Goal: Task Accomplishment & Management: Manage account settings

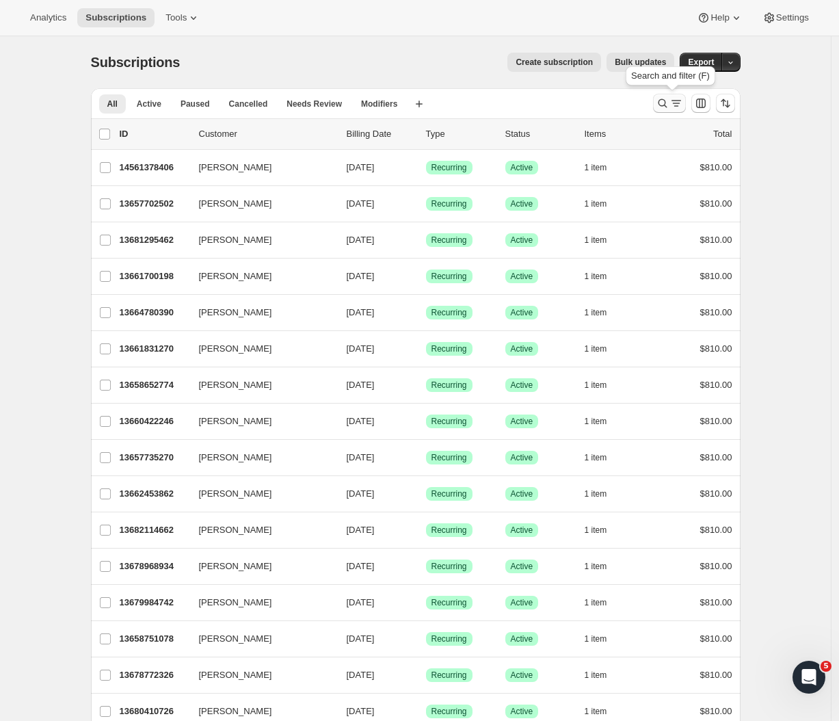
click at [670, 103] on icon "Search and filter results" at bounding box center [663, 103] width 14 height 14
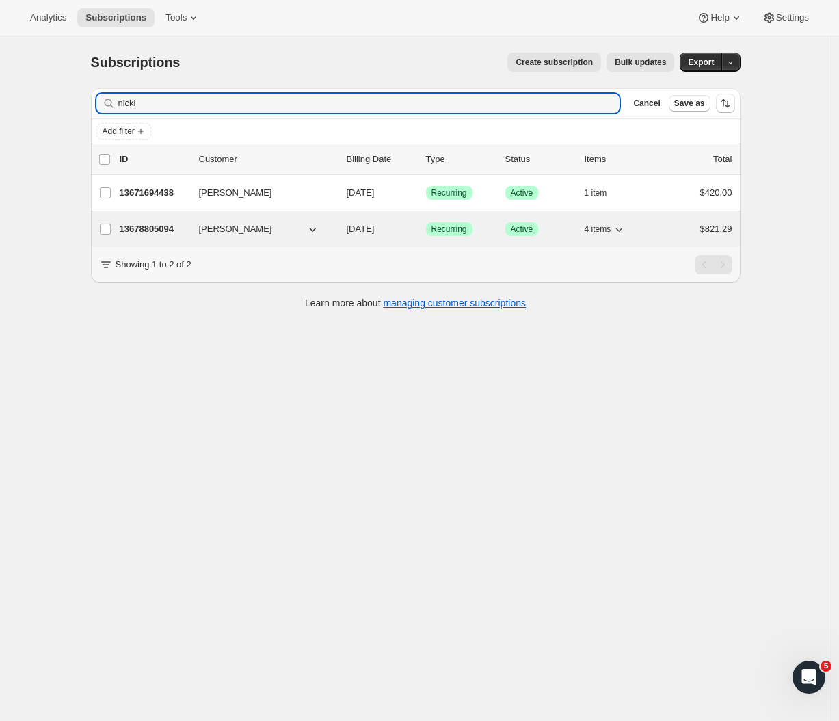
type input "nicki"
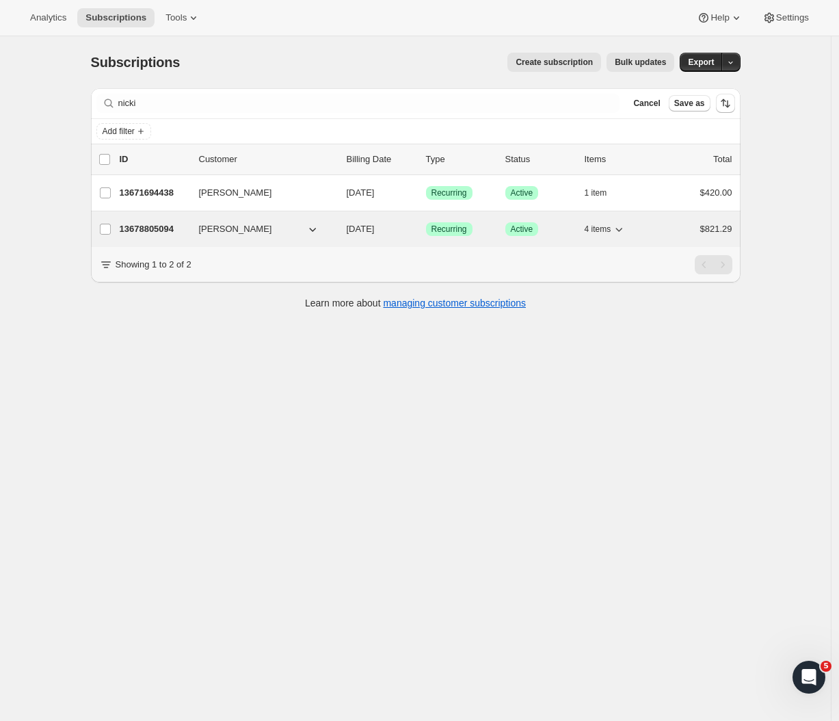
click at [154, 229] on p "13678805094" at bounding box center [154, 229] width 68 height 14
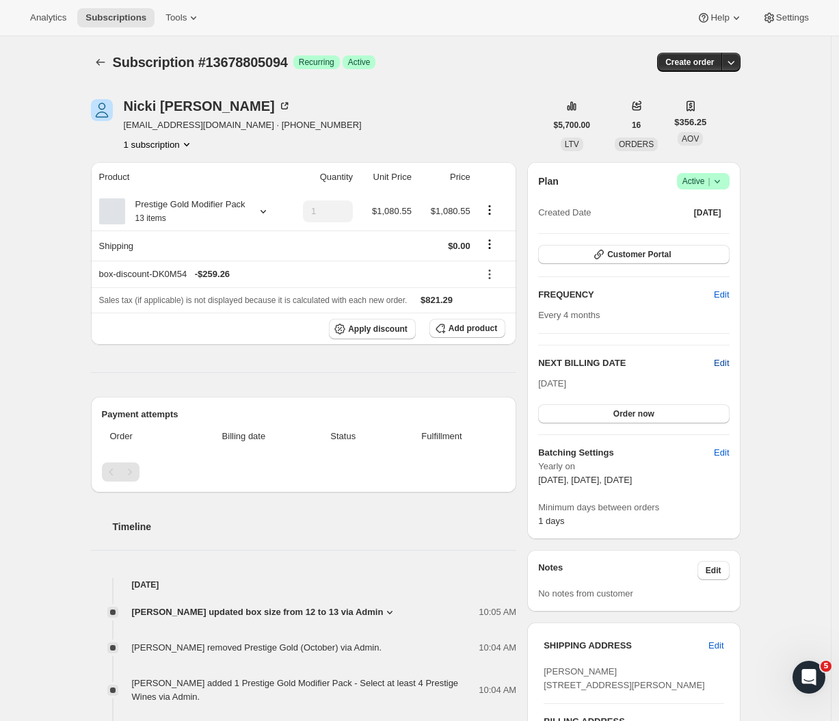
click at [725, 362] on span "Edit" at bounding box center [721, 363] width 15 height 14
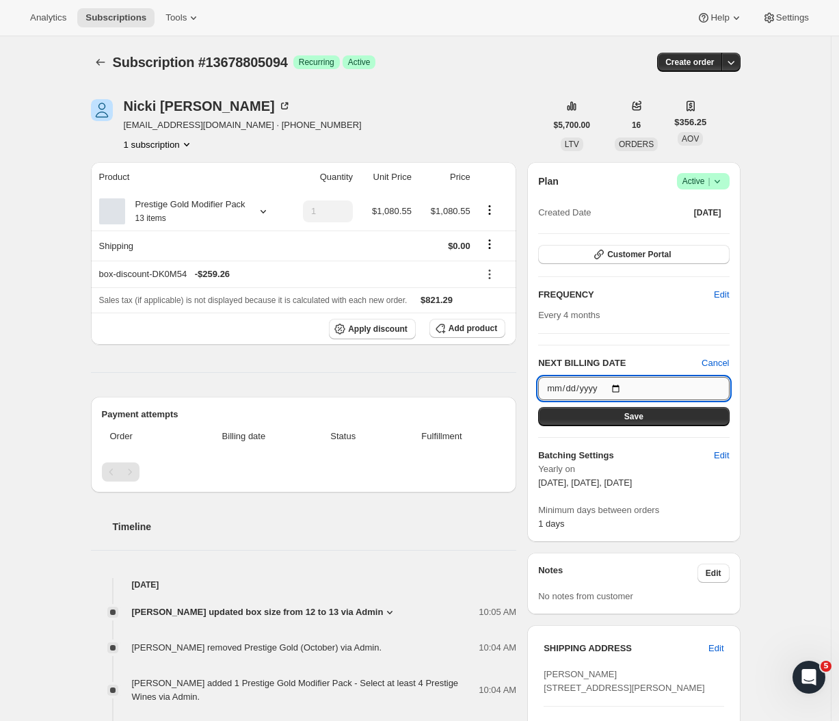
click at [644, 382] on input "2025-10-13" at bounding box center [633, 388] width 191 height 23
type input "2025-11-04"
click at [648, 420] on button "Save" at bounding box center [633, 416] width 191 height 19
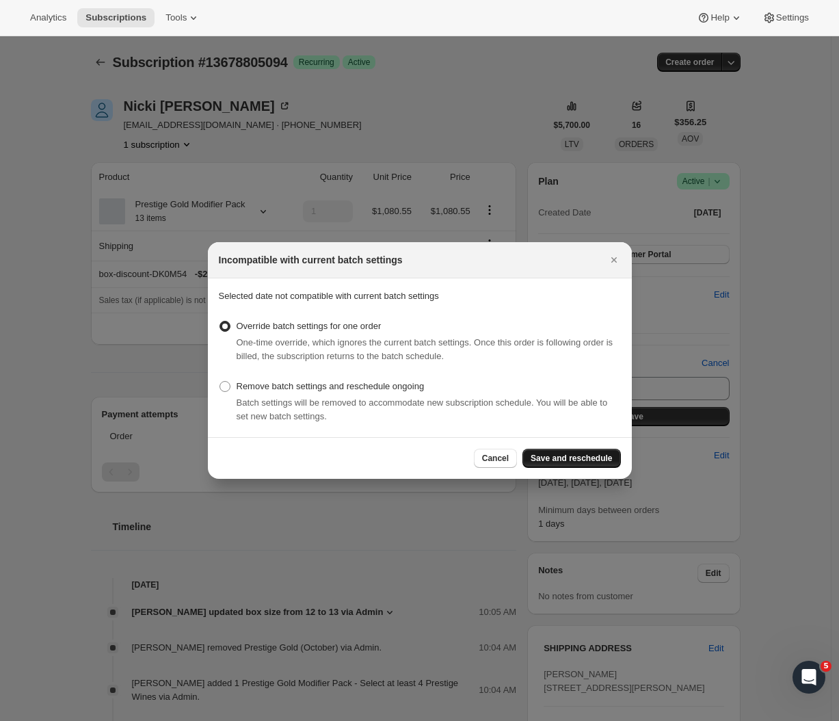
drag, startPoint x: 576, startPoint y: 463, endPoint x: 583, endPoint y: 454, distance: 11.2
click at [576, 463] on span "Save and reschedule" at bounding box center [571, 458] width 81 height 11
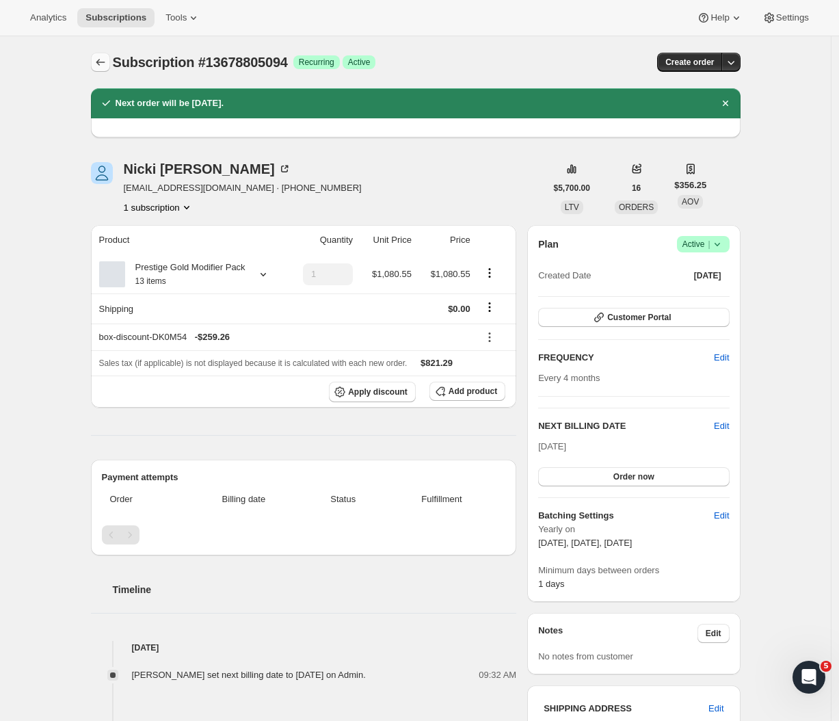
click at [105, 57] on icon "Subscriptions" at bounding box center [101, 62] width 14 height 14
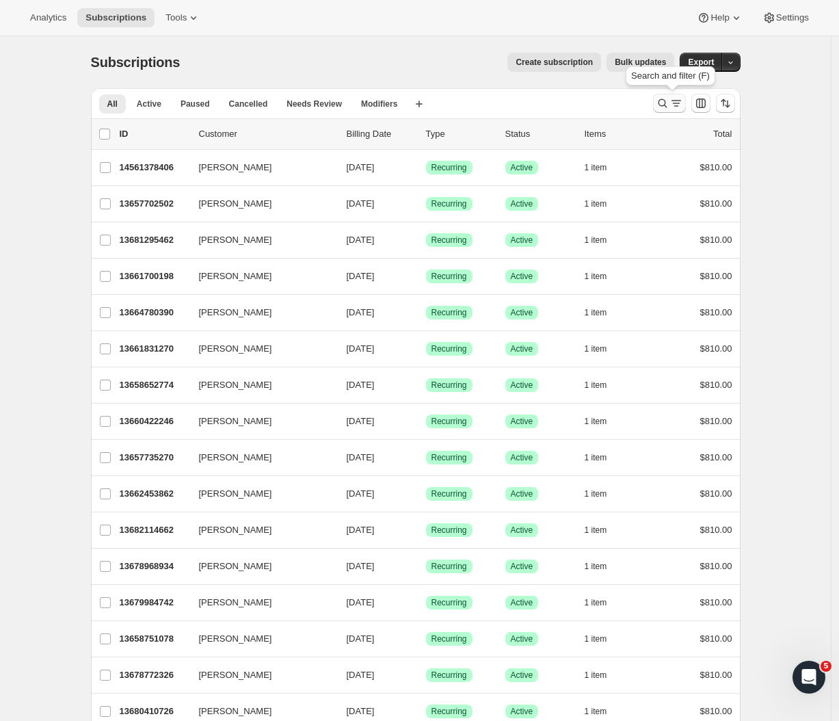
click at [682, 107] on icon "Search and filter results" at bounding box center [677, 103] width 14 height 14
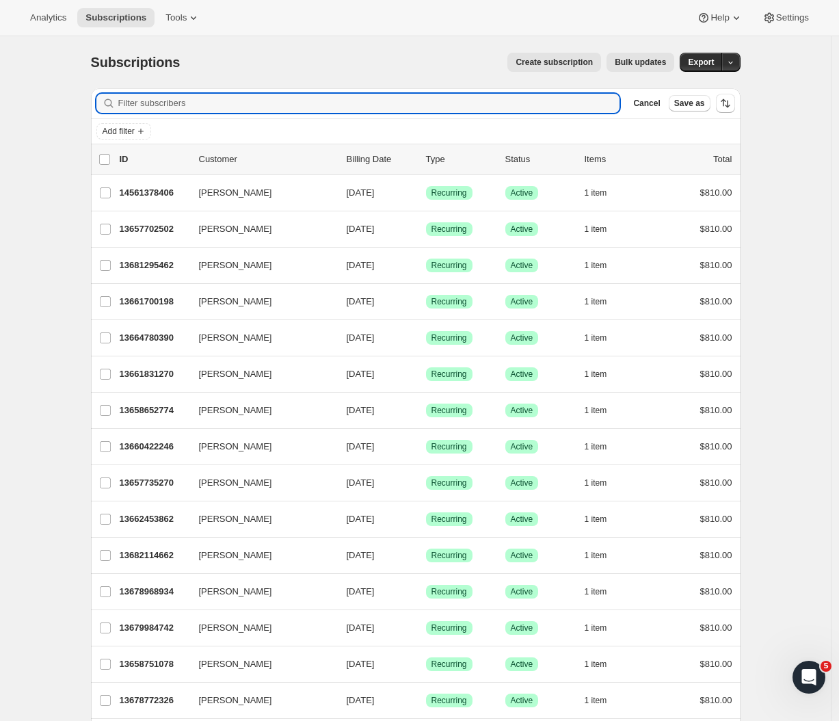
paste input "Zifeng"
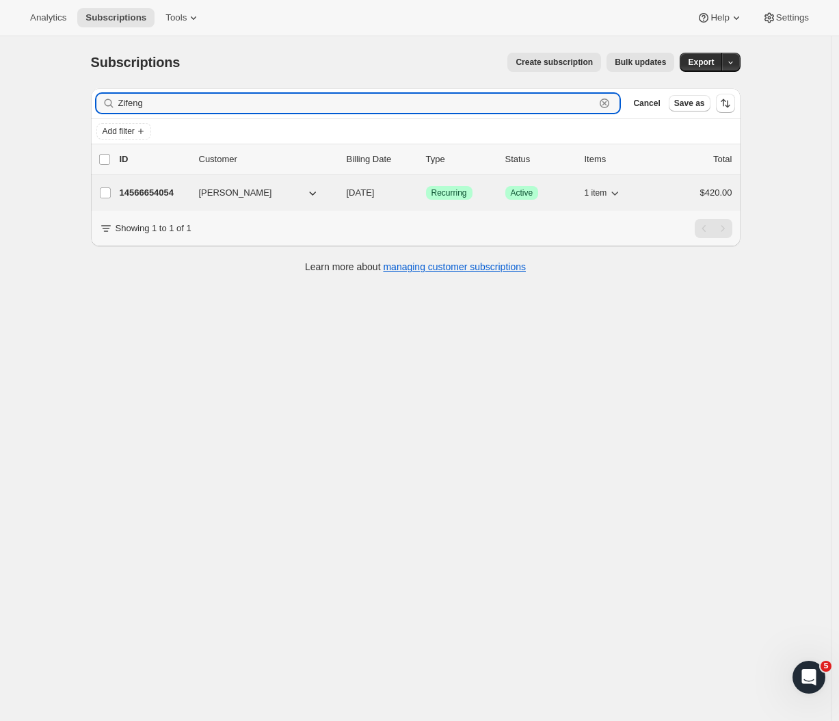
type input "Zifeng"
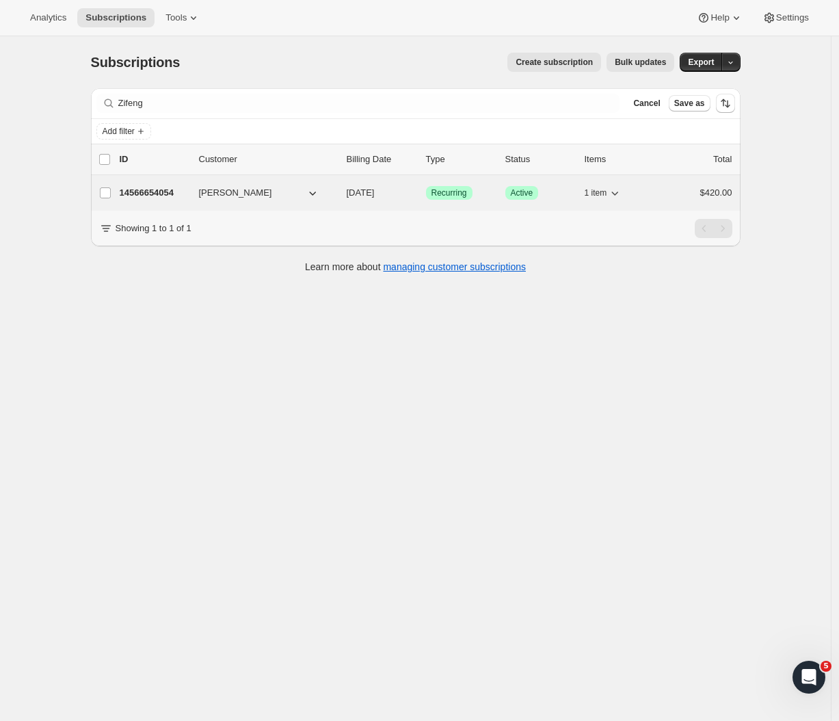
click at [164, 191] on p "14566654054" at bounding box center [154, 193] width 68 height 14
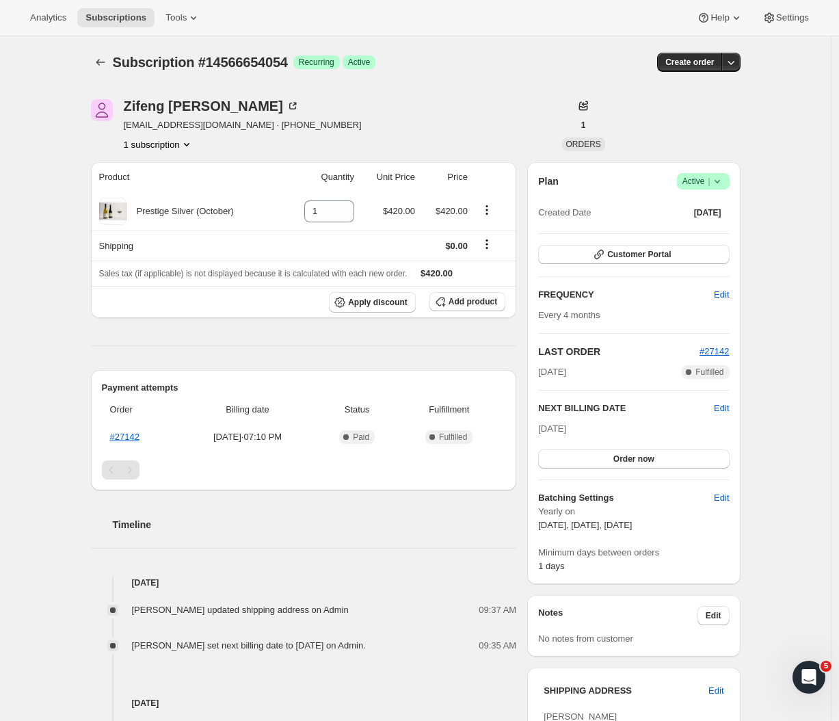
click at [725, 188] on span "Success Active |" at bounding box center [703, 181] width 53 height 16
click at [677, 234] on span "Cancel subscription" at bounding box center [702, 231] width 77 height 10
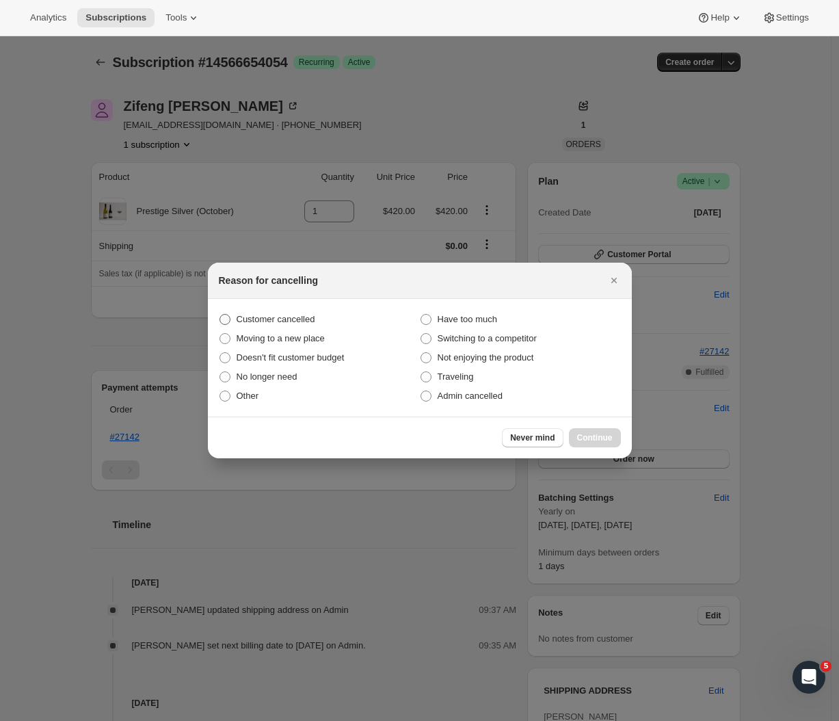
drag, startPoint x: 231, startPoint y: 318, endPoint x: 237, endPoint y: 323, distance: 8.4
click at [231, 318] on span ":rbu:" at bounding box center [225, 319] width 12 height 12
click at [220, 315] on input "Customer cancelled" at bounding box center [220, 314] width 1 height 1
radio input "true"
click at [604, 436] on span "Continue" at bounding box center [595, 437] width 36 height 11
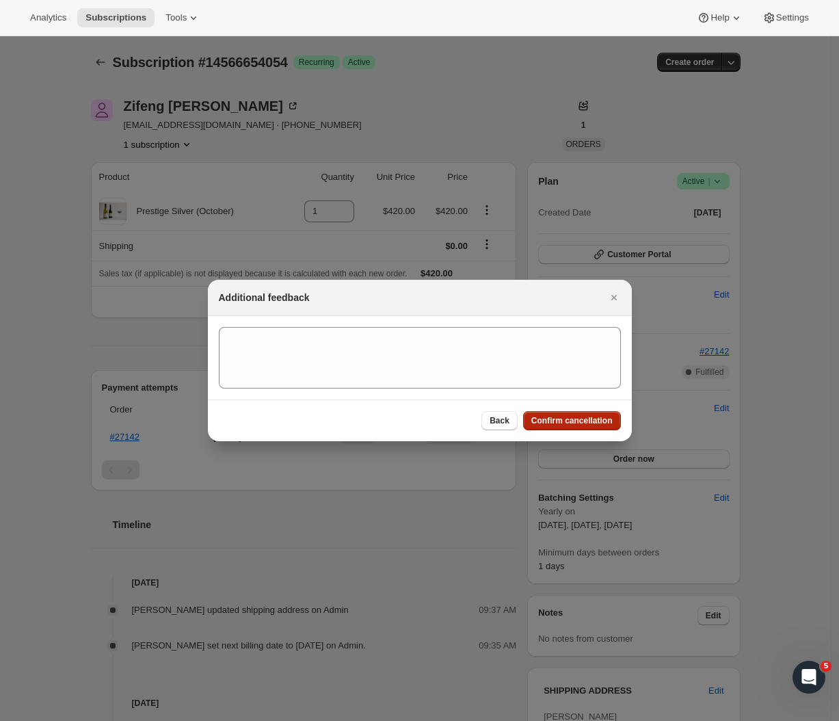
click at [565, 423] on span "Confirm cancellation" at bounding box center [572, 420] width 81 height 11
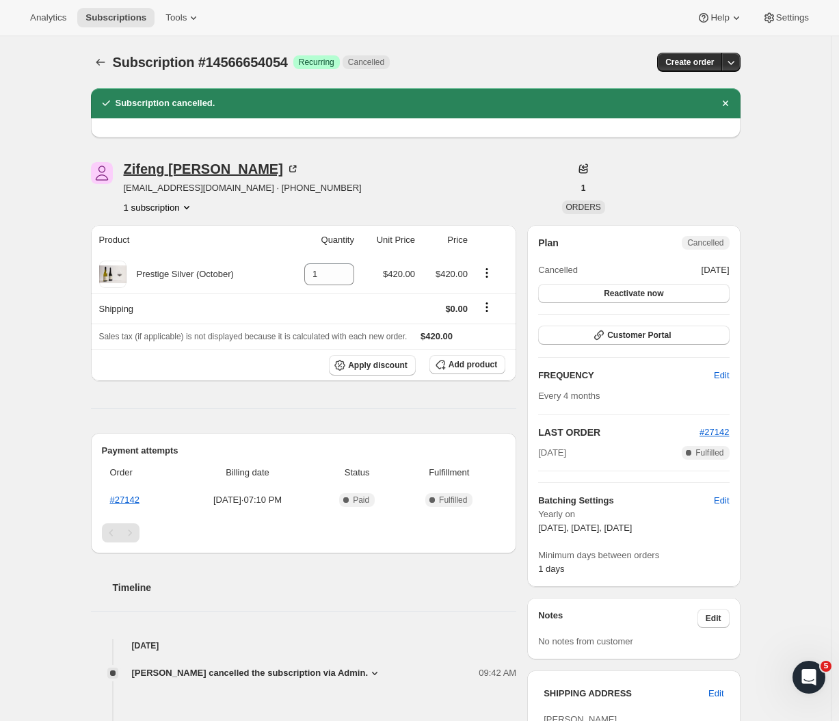
click at [157, 170] on div "[PERSON_NAME]" at bounding box center [212, 169] width 176 height 14
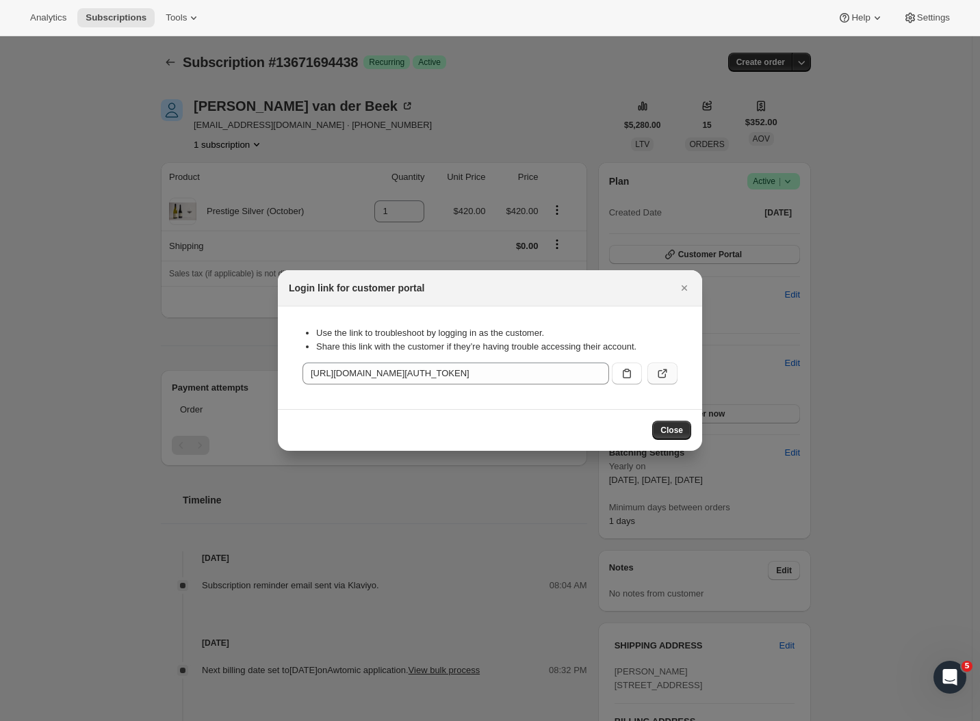
click at [674, 428] on span "Close" at bounding box center [671, 430] width 23 height 11
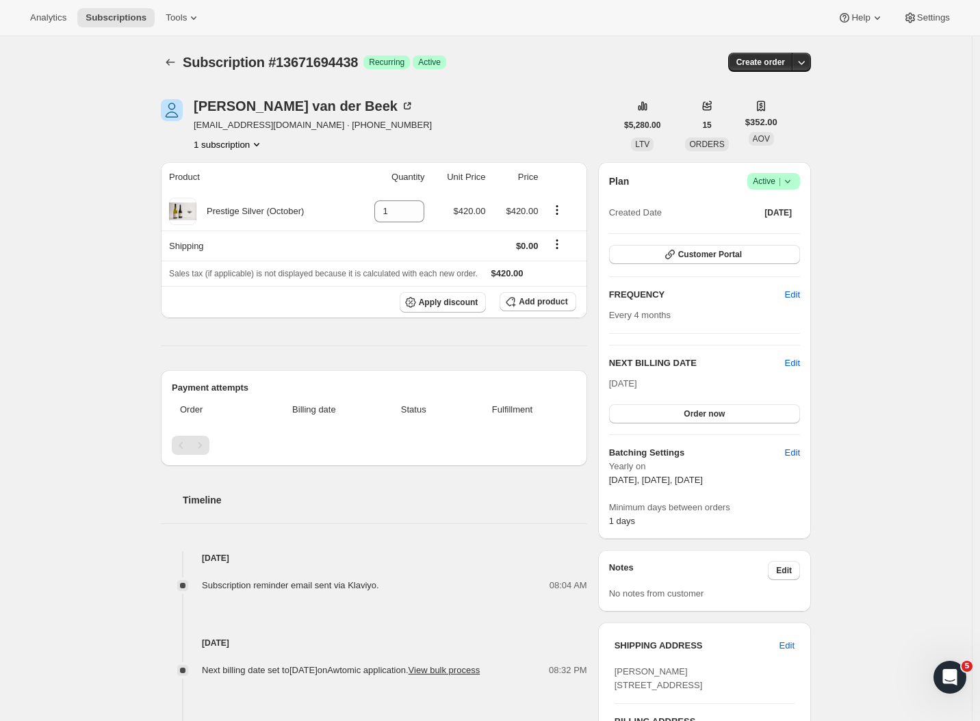
click at [101, 270] on div "Subscription #13671694438. This page is ready Subscription #13671694438 Success…" at bounding box center [485, 546] width 971 height 1021
click at [168, 55] on button "Subscriptions" at bounding box center [170, 62] width 19 height 19
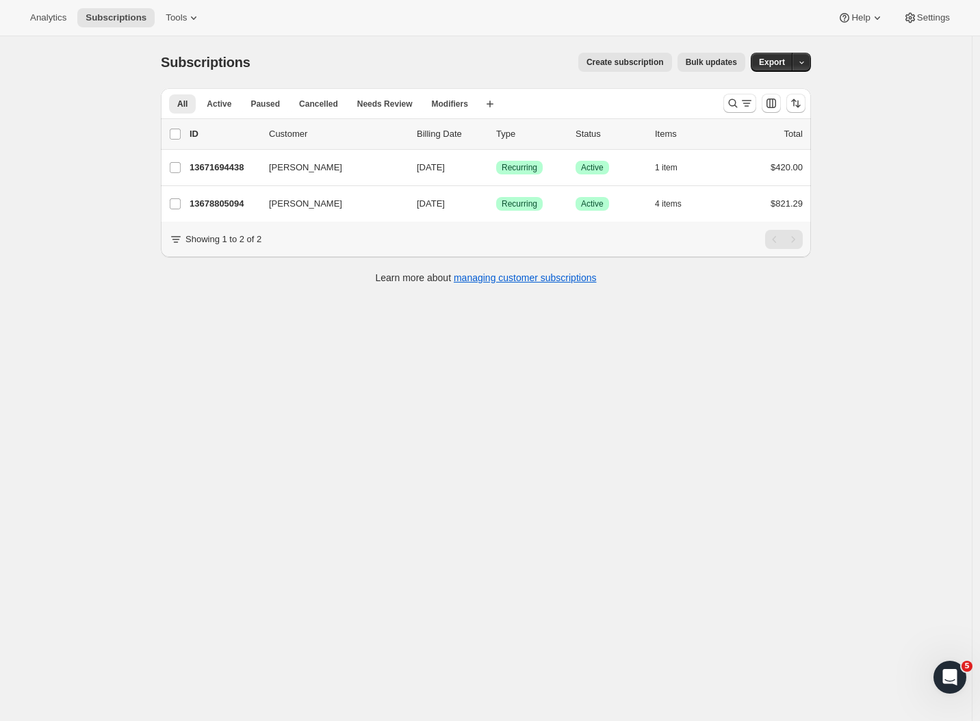
click at [91, 107] on div "Subscriptions. This page is ready Subscriptions Create subscription Bulk update…" at bounding box center [485, 396] width 971 height 721
drag, startPoint x: 862, startPoint y: 137, endPoint x: 933, endPoint y: 145, distance: 71.6
click at [861, 137] on div "Subscriptions. This page is ready Subscriptions Create subscription Bulk update…" at bounding box center [485, 396] width 971 height 721
click at [954, 21] on button "Settings" at bounding box center [926, 17] width 63 height 19
click at [925, 18] on span "Settings" at bounding box center [933, 17] width 33 height 11
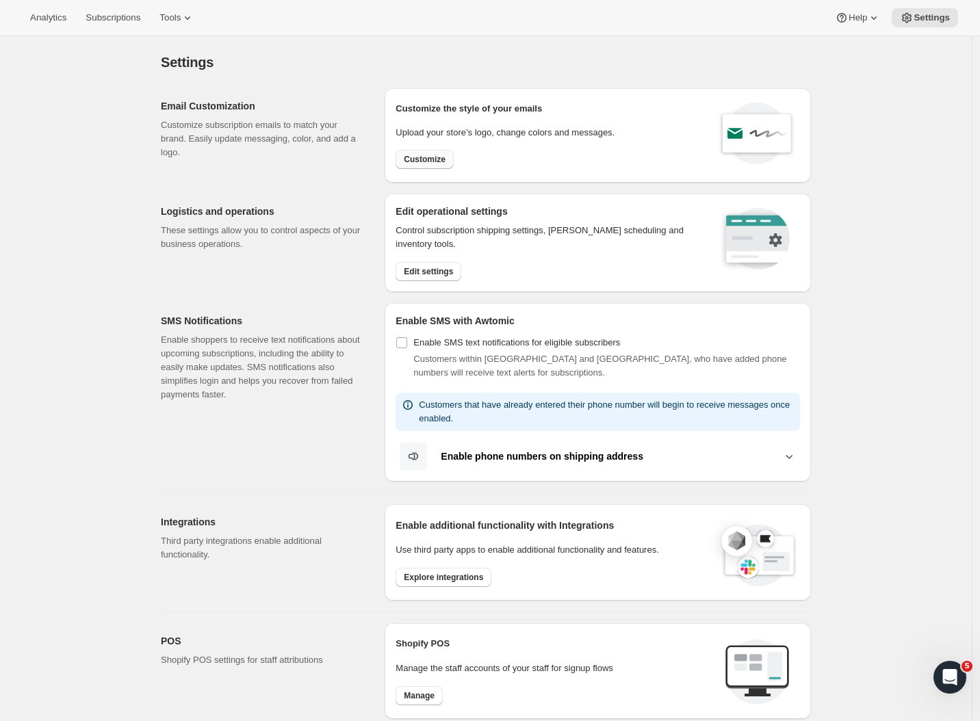
click at [441, 158] on span "Customize" at bounding box center [425, 159] width 42 height 11
select select "subscriptionMessage"
select select "5"
select select "15"
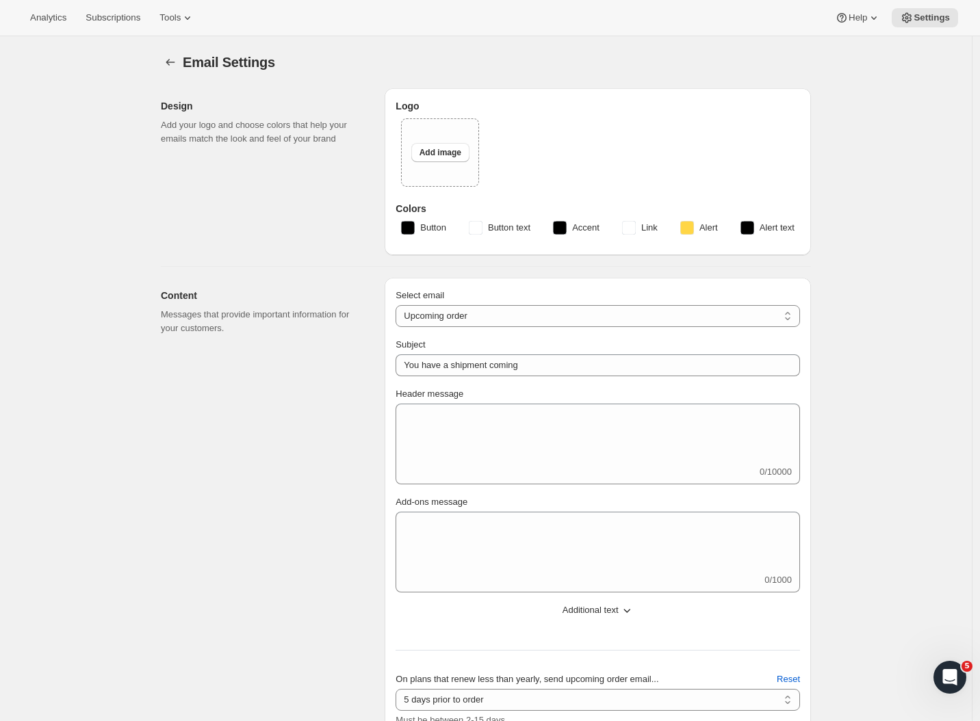
select select "3"
select select "14"
type input "Craggy Range"
checkbox input "false"
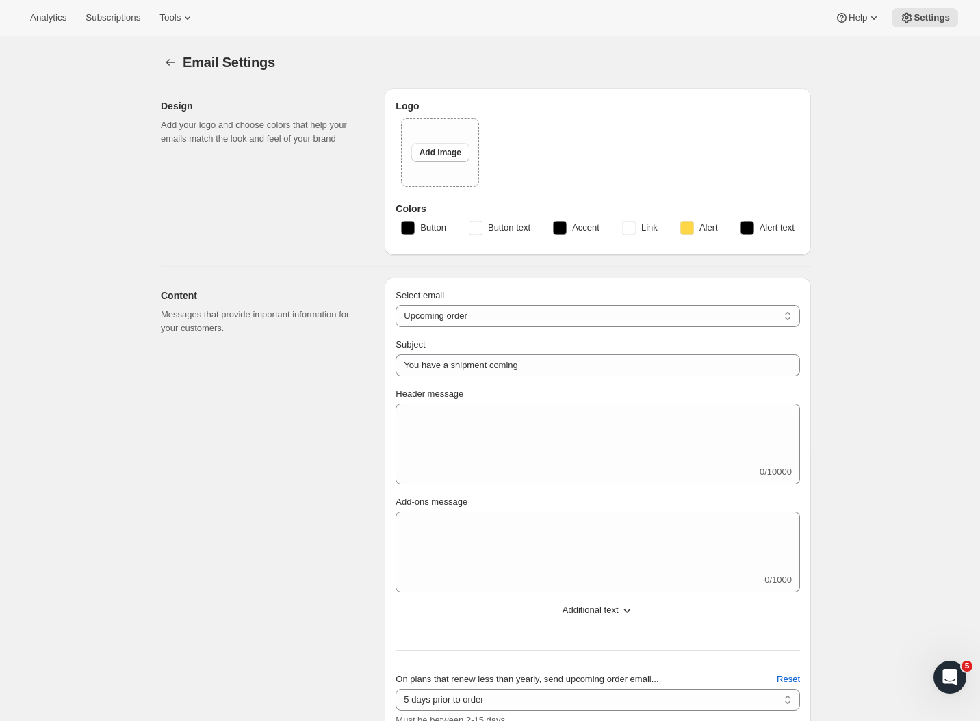
checkbox input "false"
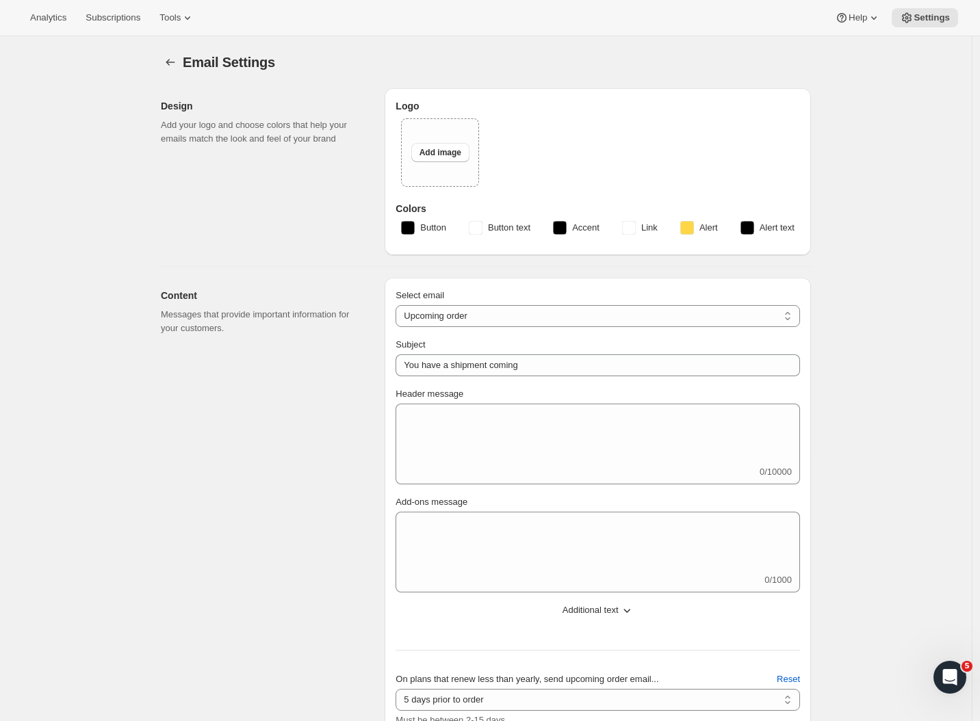
checkbox input "false"
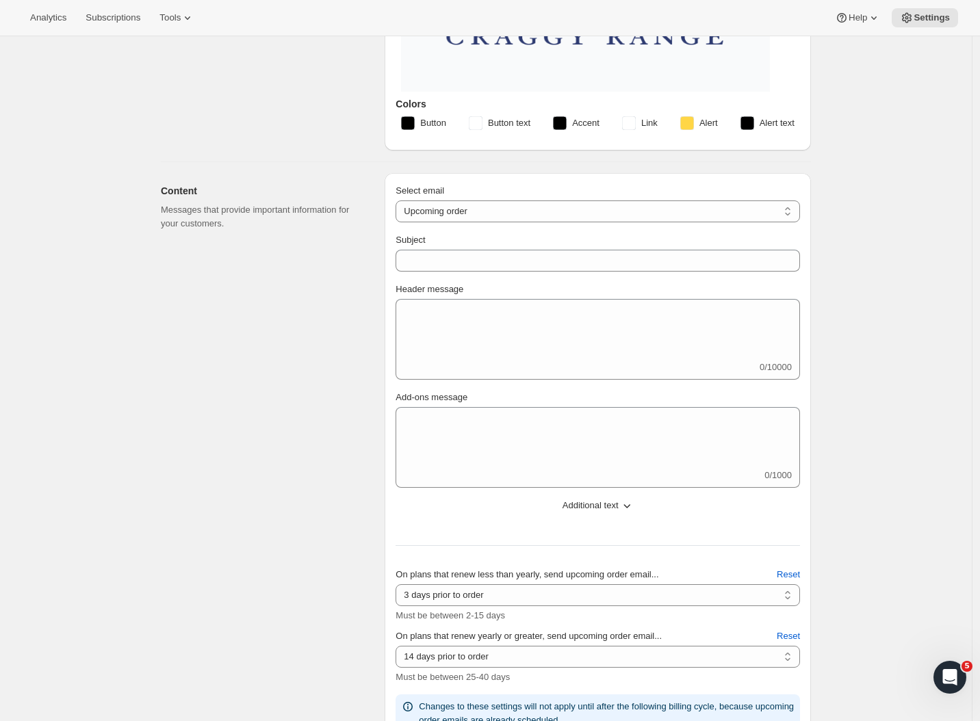
scroll to position [628, 0]
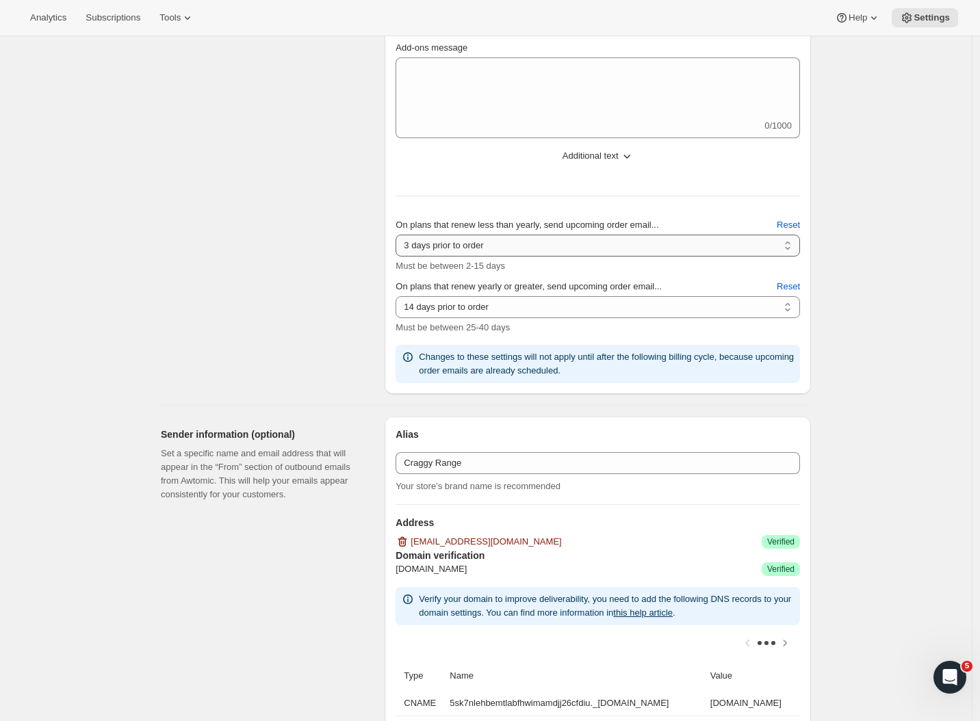
select select "14"
click at [281, 285] on div "Content Messages that provide important information for your customers." at bounding box center [267, 108] width 213 height 571
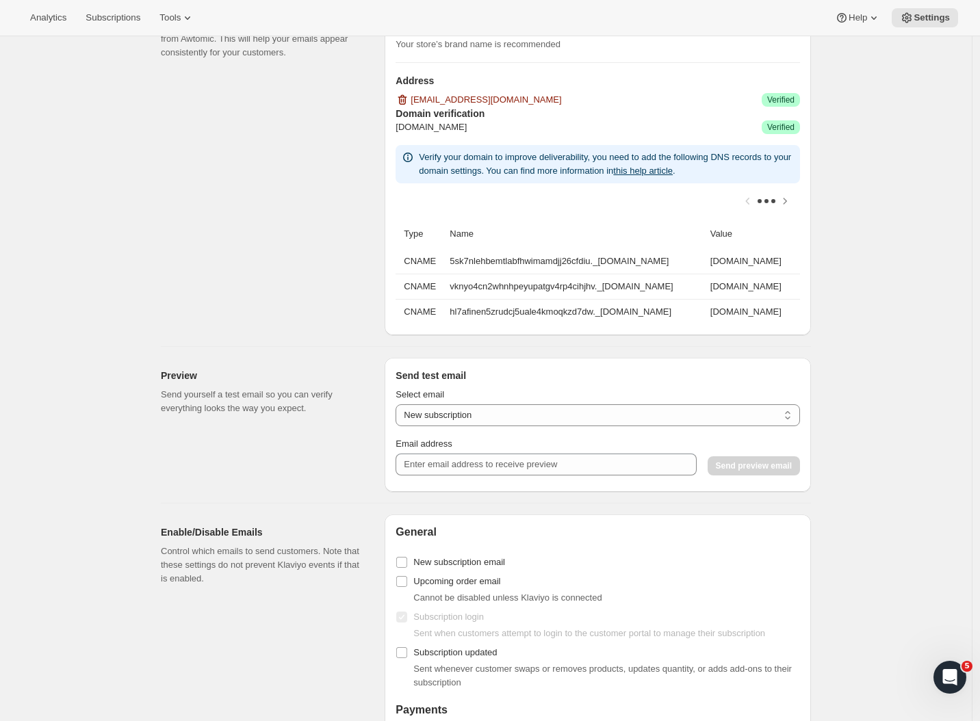
scroll to position [0, 0]
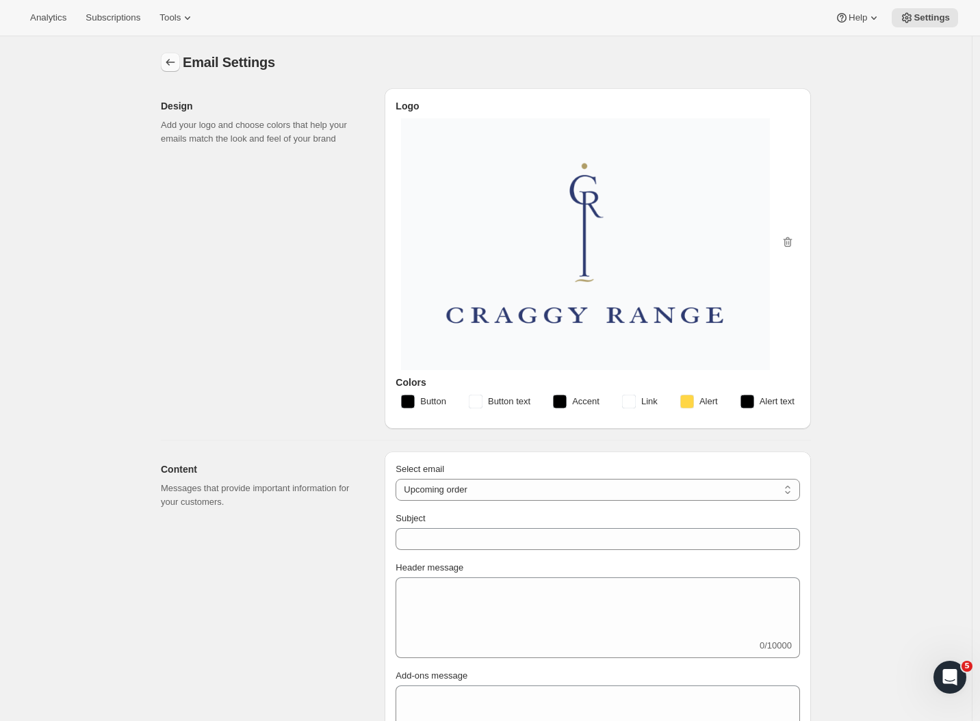
click at [176, 64] on icon "Settings" at bounding box center [171, 62] width 14 height 14
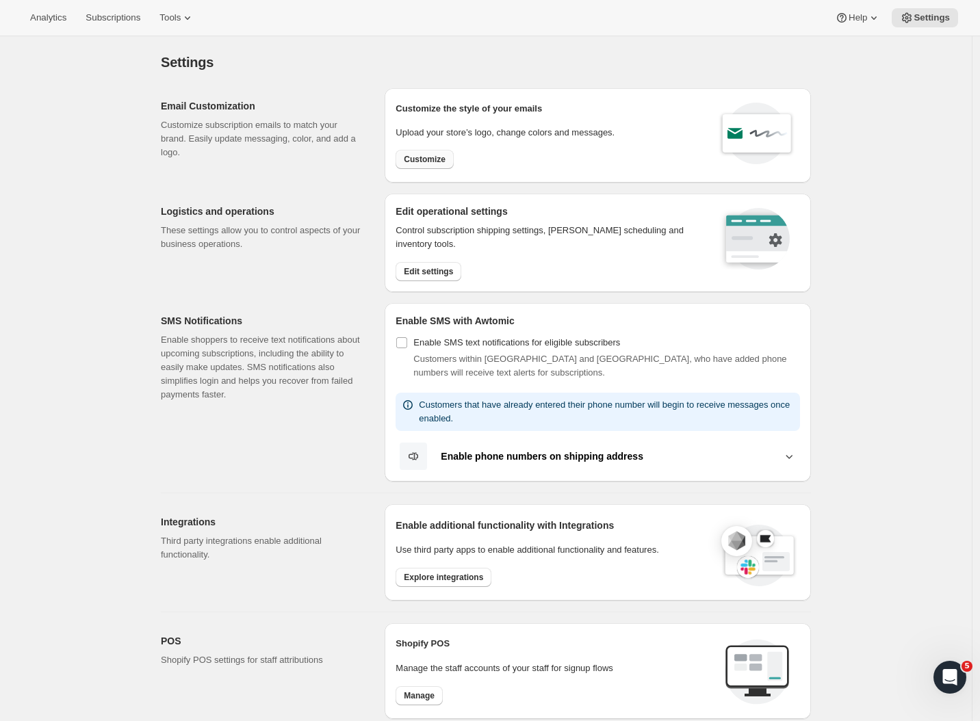
click at [427, 155] on span "Customize" at bounding box center [425, 159] width 42 height 11
select select "subscriptionMessage"
select select "5"
select select "15"
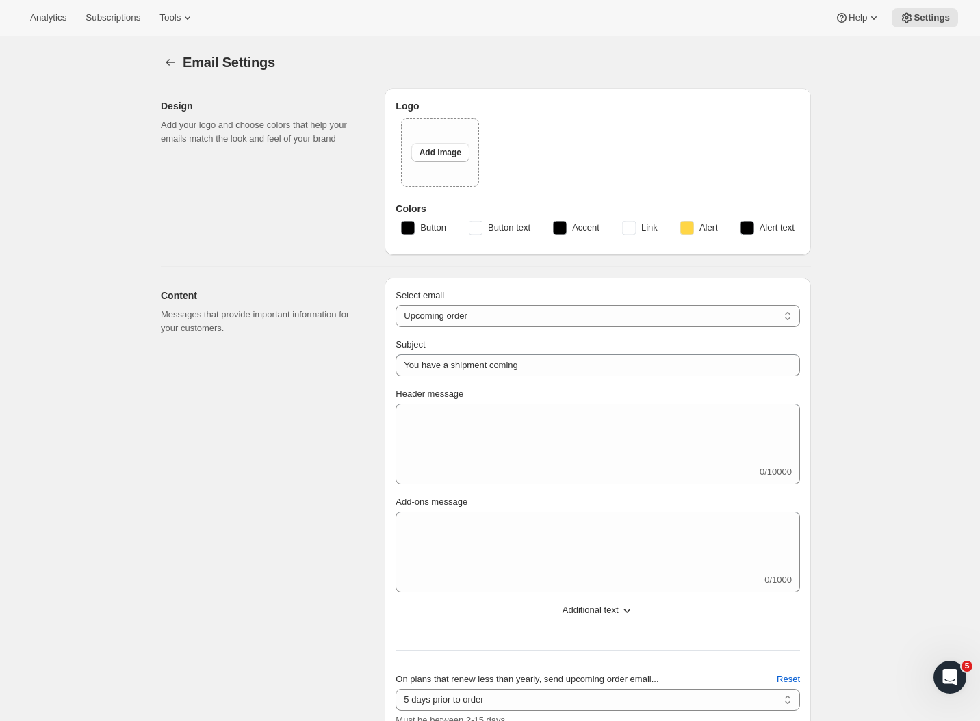
select select "14"
type input "Craggy Range"
checkbox input "false"
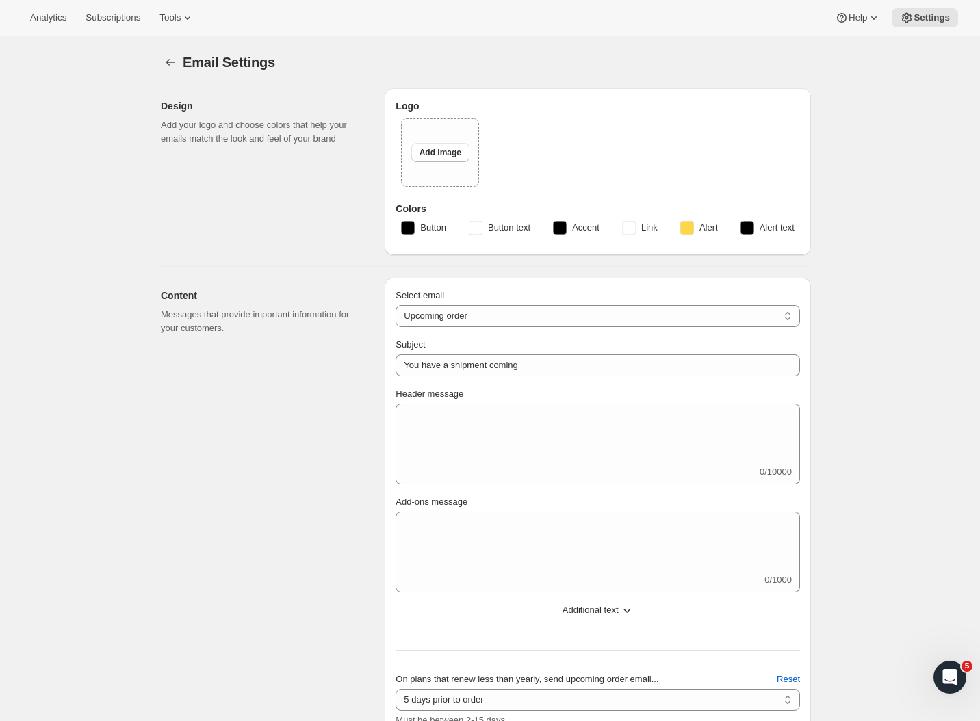
checkbox input "false"
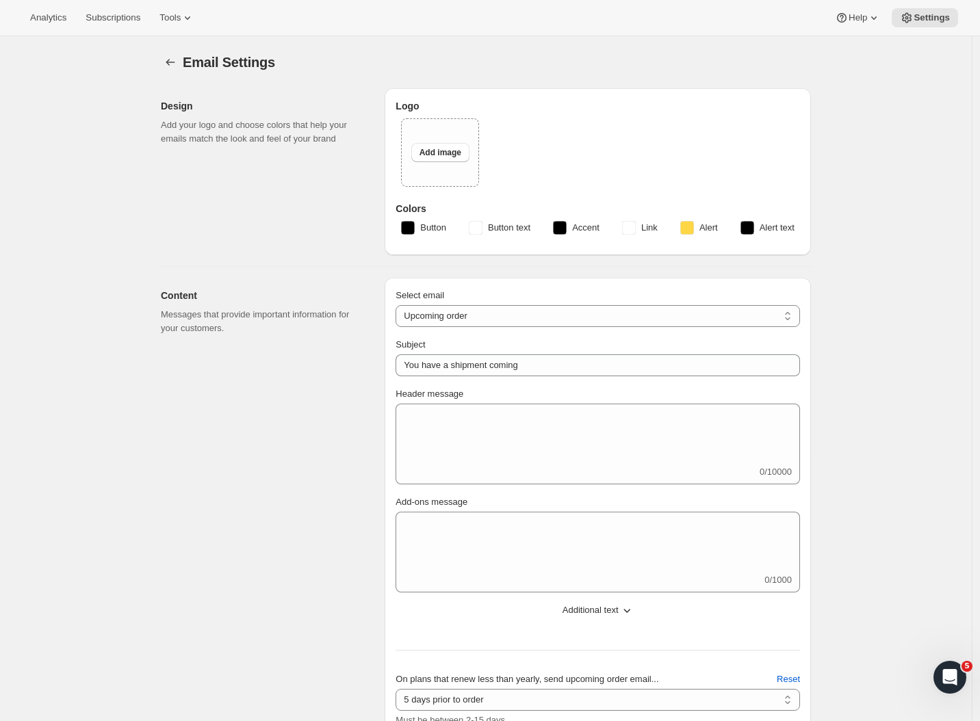
checkbox input "false"
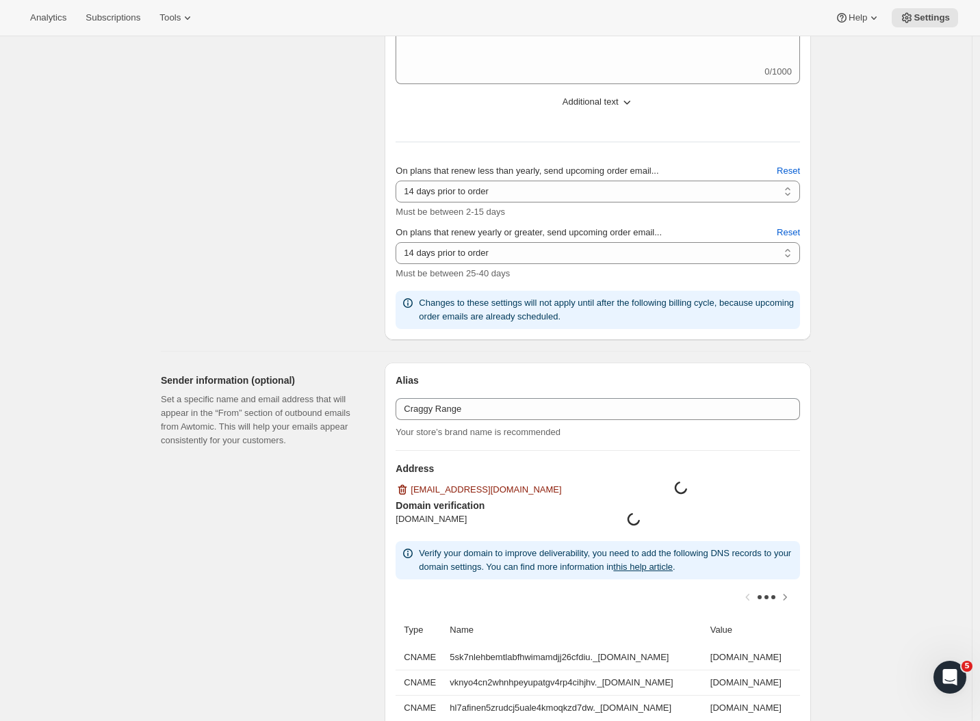
scroll to position [12, 0]
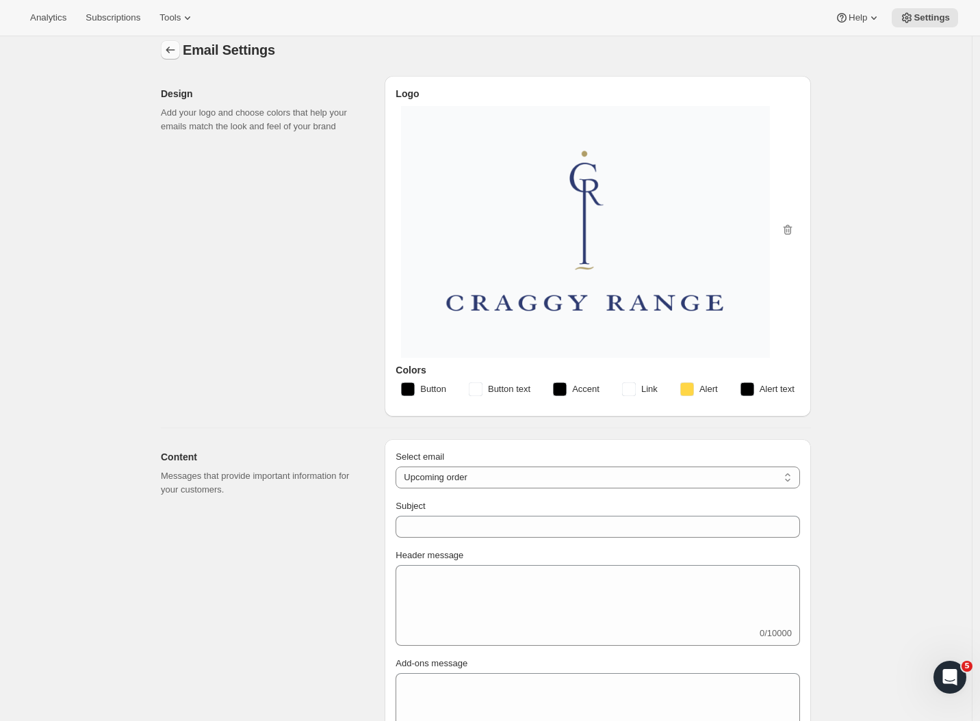
click at [177, 55] on icon "Settings" at bounding box center [171, 50] width 14 height 14
